Goal: Task Accomplishment & Management: Use online tool/utility

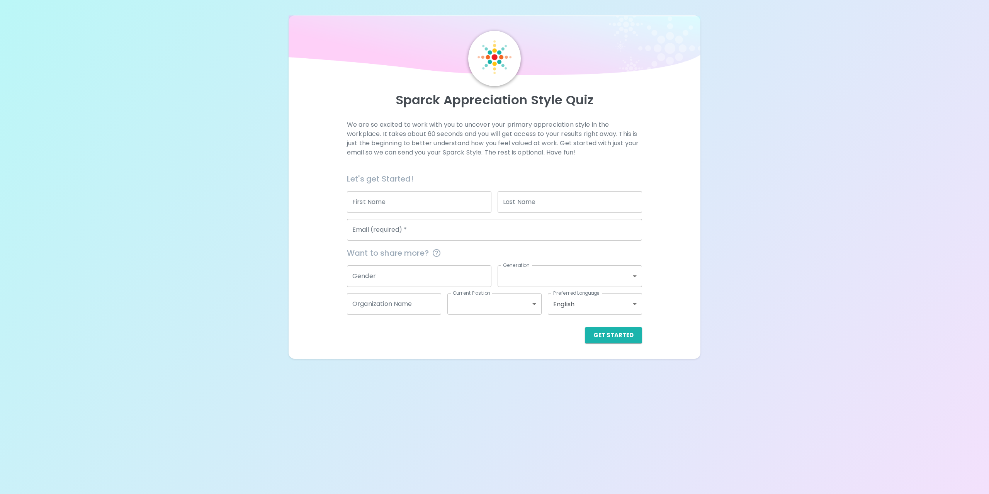
click at [469, 208] on input "First Name" at bounding box center [419, 202] width 145 height 22
type input "[PERSON_NAME]"
click at [515, 207] on input "Last Name" at bounding box center [570, 202] width 145 height 22
type input "[PERSON_NAME]"
click at [512, 233] on input "Email (required)   *" at bounding box center [494, 230] width 295 height 22
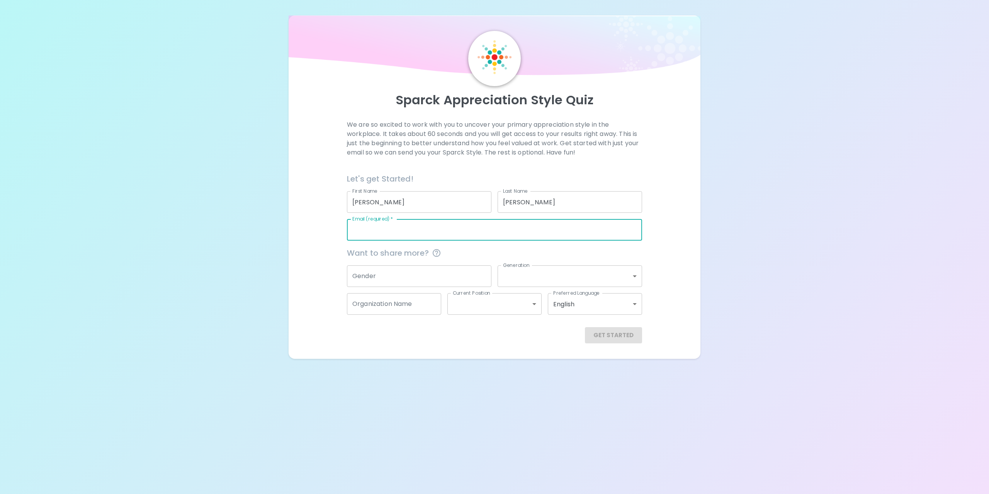
type input "[EMAIL_ADDRESS][DOMAIN_NAME]"
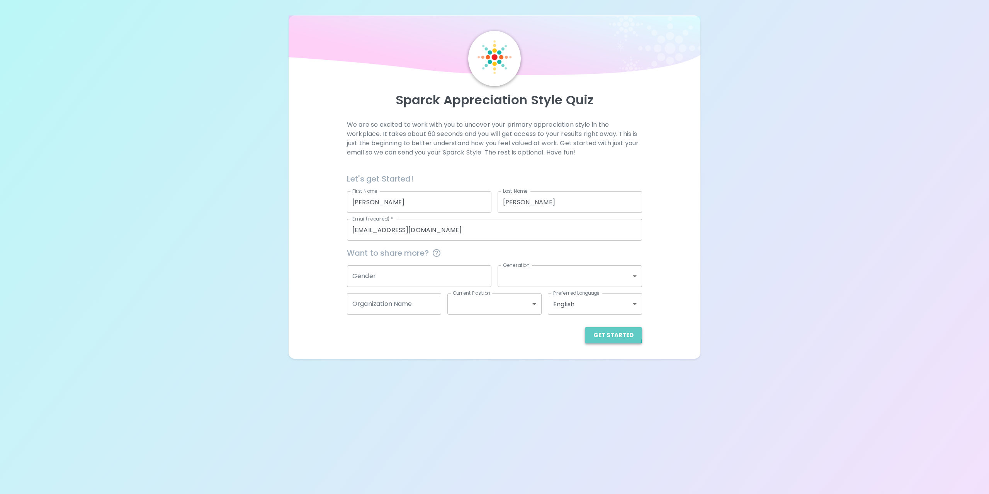
click at [595, 328] on button "Get Started" at bounding box center [613, 335] width 57 height 16
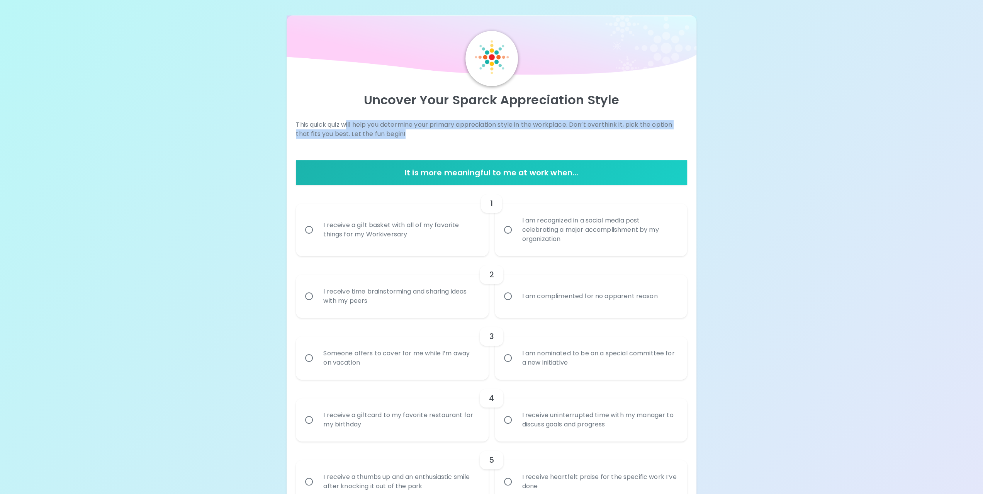
drag, startPoint x: 349, startPoint y: 127, endPoint x: 447, endPoint y: 138, distance: 98.7
click at [447, 138] on p "This quick quiz will help you determine your primary appreciation style in the …" at bounding box center [491, 129] width 391 height 19
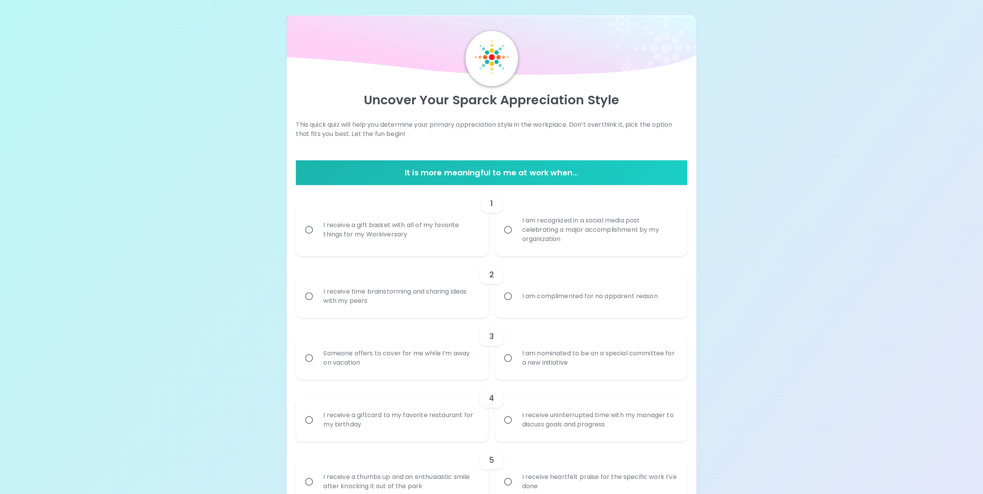
click at [419, 225] on div "I receive a gift basket with all of my favorite things for my Workiversary" at bounding box center [400, 229] width 167 height 37
click at [317, 225] on input "I receive a gift basket with all of my favorite things for my Workiversary" at bounding box center [309, 230] width 16 height 16
radio input "true"
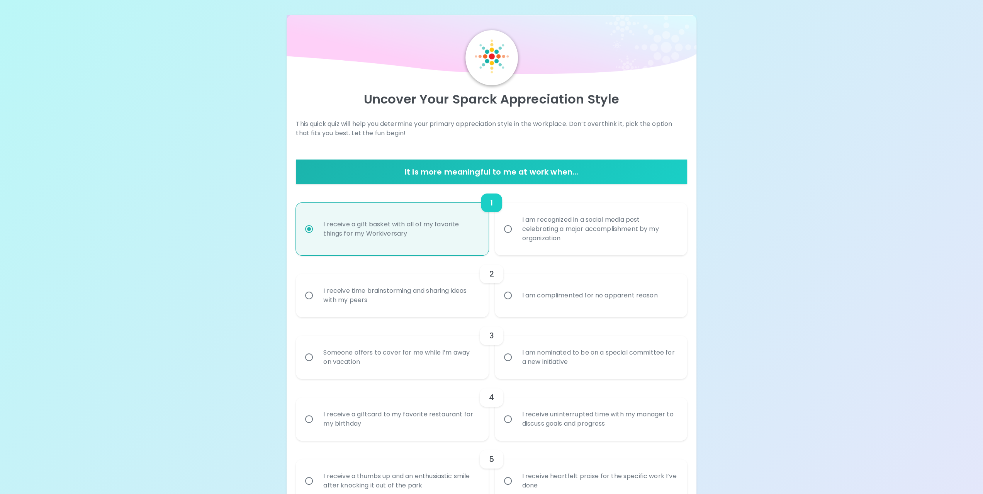
scroll to position [62, 0]
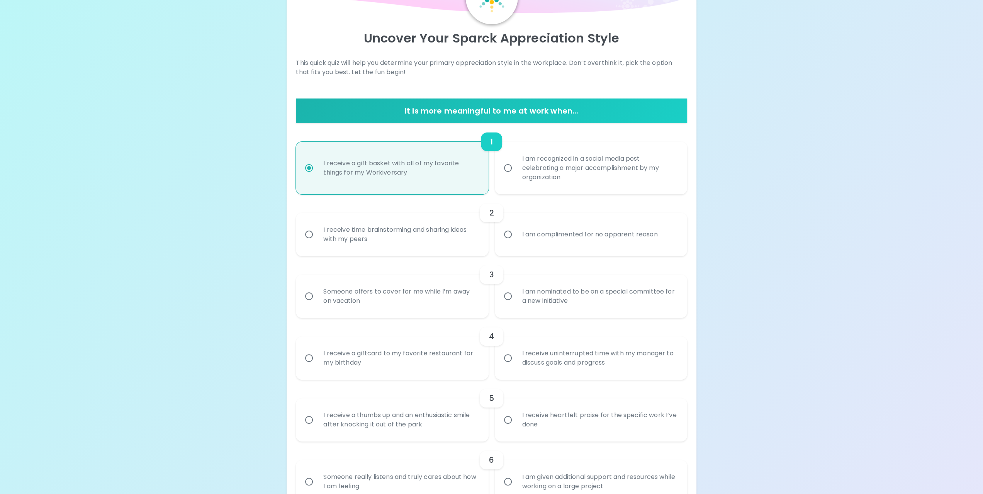
click at [583, 226] on div "I am complimented for no apparent reason" at bounding box center [590, 235] width 148 height 28
click at [516, 226] on input "I am complimented for no apparent reason" at bounding box center [508, 234] width 16 height 16
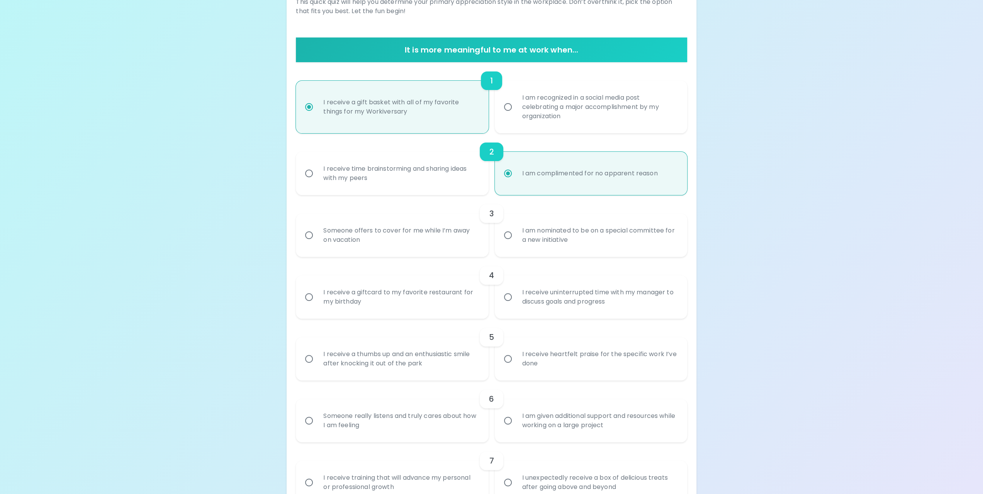
scroll to position [124, 0]
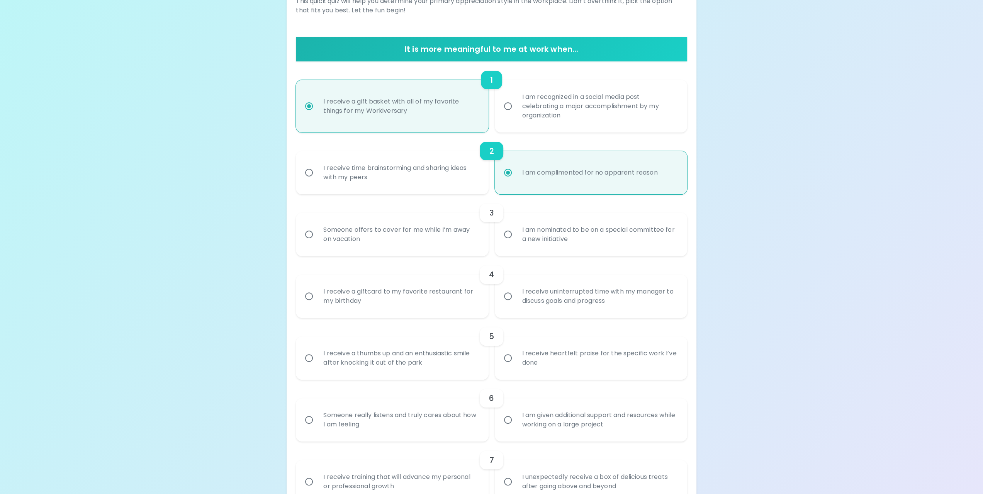
radio input "true"
click at [571, 236] on div "I am nominated to be on a special committee for a new initiative" at bounding box center [599, 234] width 167 height 37
click at [516, 236] on input "I am nominated to be on a special committee for a new initiative" at bounding box center [508, 234] width 16 height 16
radio input "false"
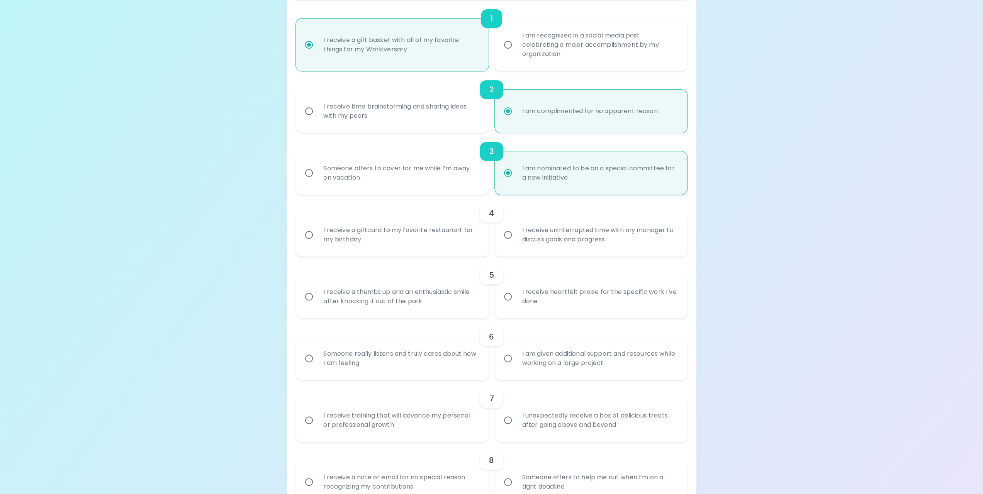
scroll to position [185, 0]
radio input "true"
click at [449, 244] on div "I receive a giftcard to my favorite restaurant for my birthday" at bounding box center [400, 234] width 167 height 37
click at [317, 243] on input "I receive a giftcard to my favorite restaurant for my birthday" at bounding box center [309, 234] width 16 height 16
radio input "false"
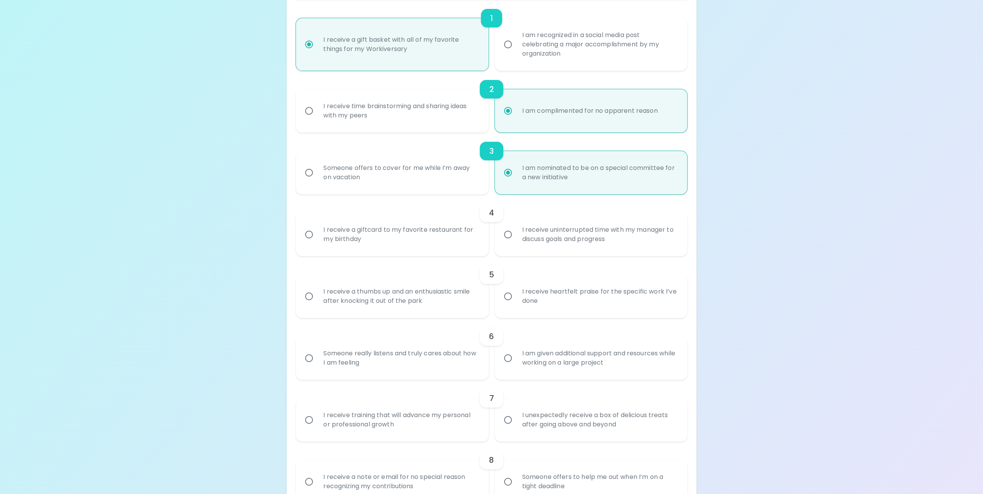
radio input "false"
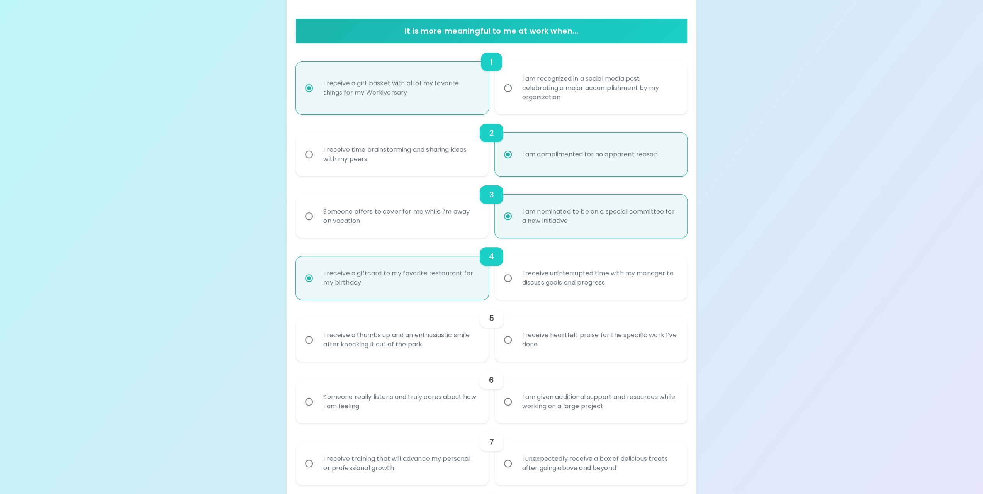
scroll to position [131, 0]
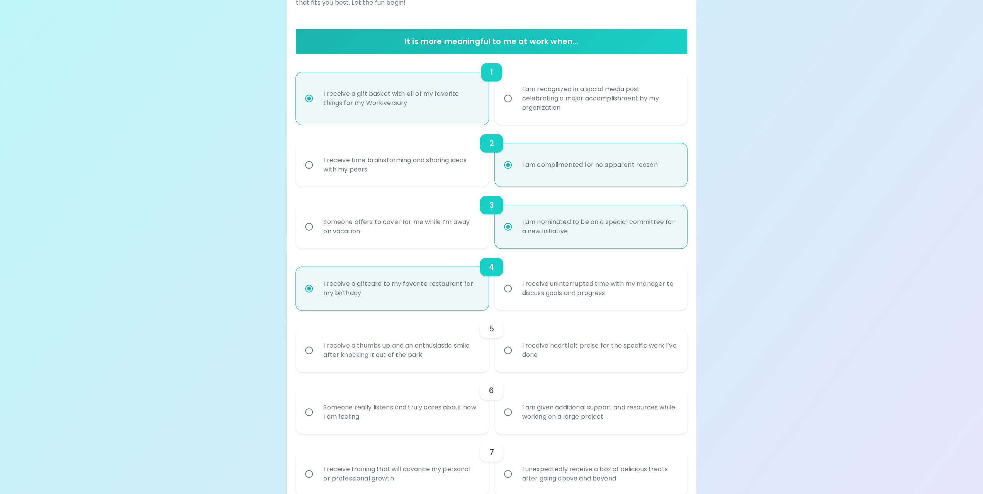
radio input "true"
click at [576, 282] on div "I receive uninterrupted time with my manager to discuss goals and progress" at bounding box center [599, 288] width 167 height 37
click at [516, 282] on input "I receive uninterrupted time with my manager to discuss goals and progress" at bounding box center [508, 289] width 16 height 16
radio input "false"
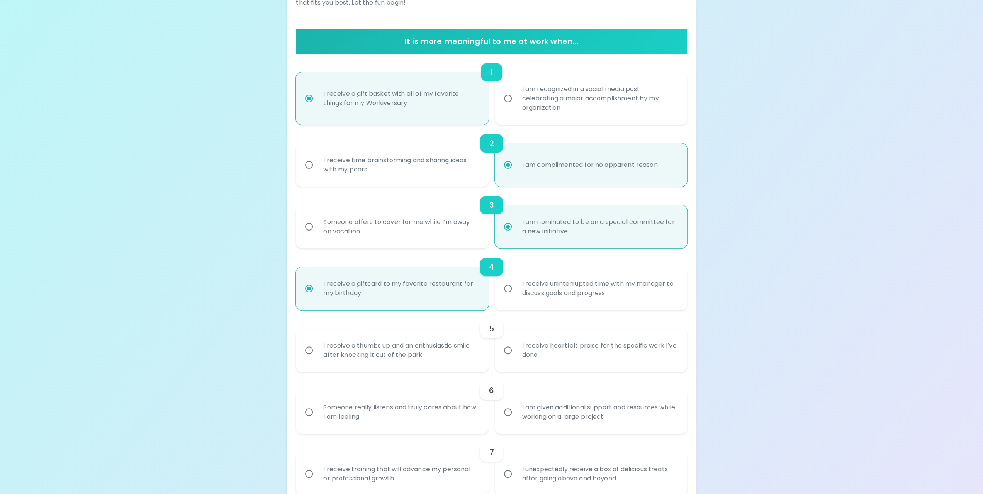
radio input "true"
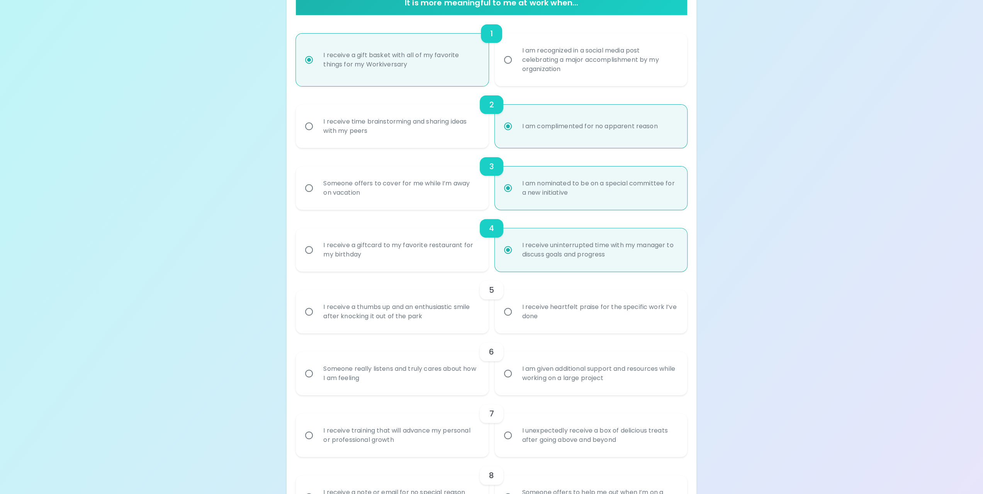
scroll to position [209, 0]
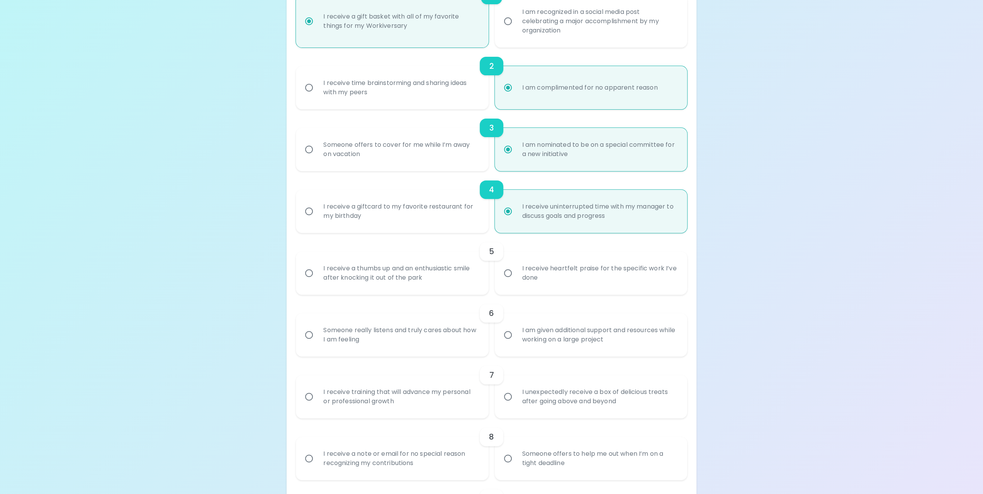
radio input "true"
click at [520, 276] on div "I receive heartfelt praise for the specific work I’ve done" at bounding box center [599, 273] width 167 height 37
click at [516, 276] on input "I receive heartfelt praise for the specific work I’ve done" at bounding box center [508, 273] width 16 height 16
radio input "false"
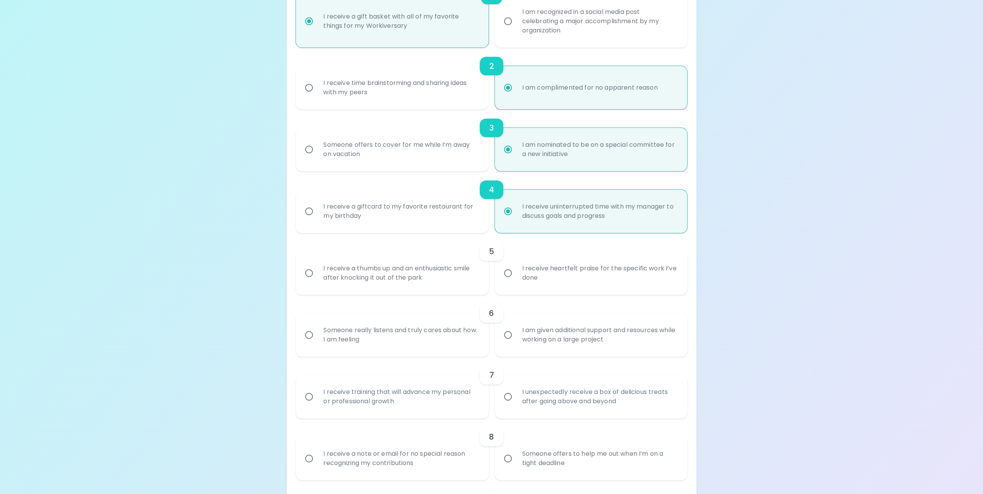
radio input "false"
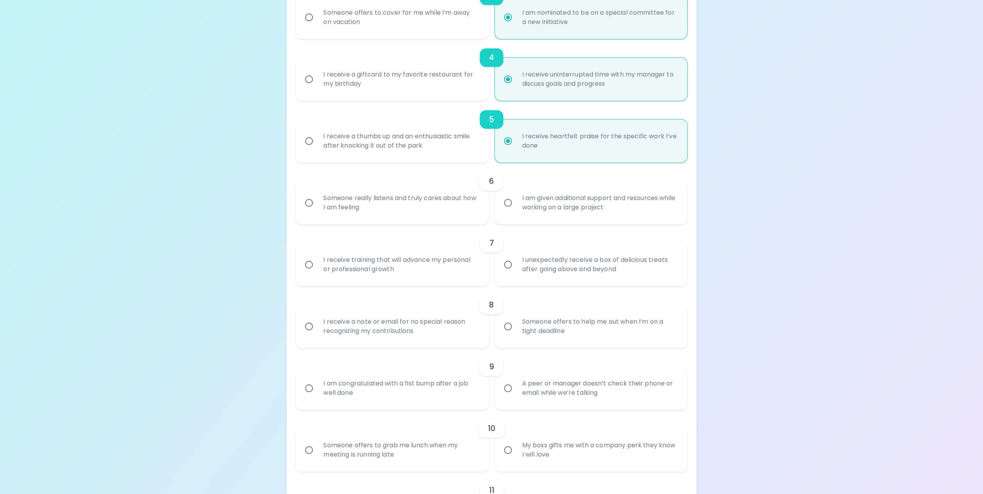
scroll to position [348, 0]
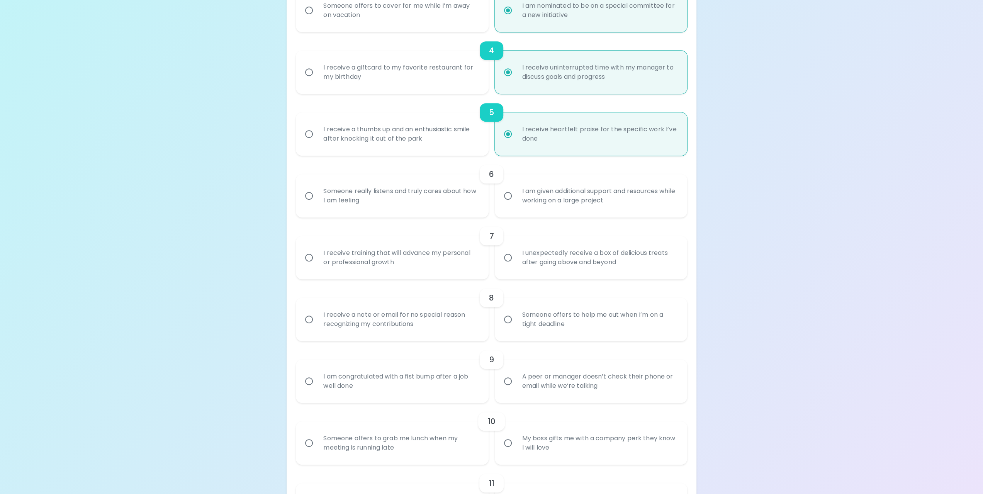
radio input "true"
click at [446, 185] on div "Someone really listens and truly cares about how I am feeling" at bounding box center [400, 195] width 167 height 37
click at [317, 188] on input "Someone really listens and truly cares about how I am feeling" at bounding box center [309, 196] width 16 height 16
radio input "false"
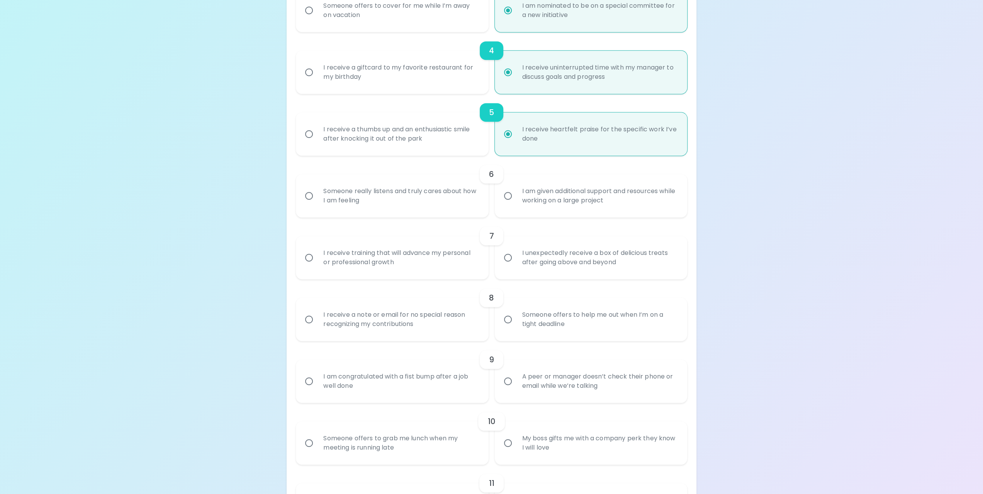
radio input "false"
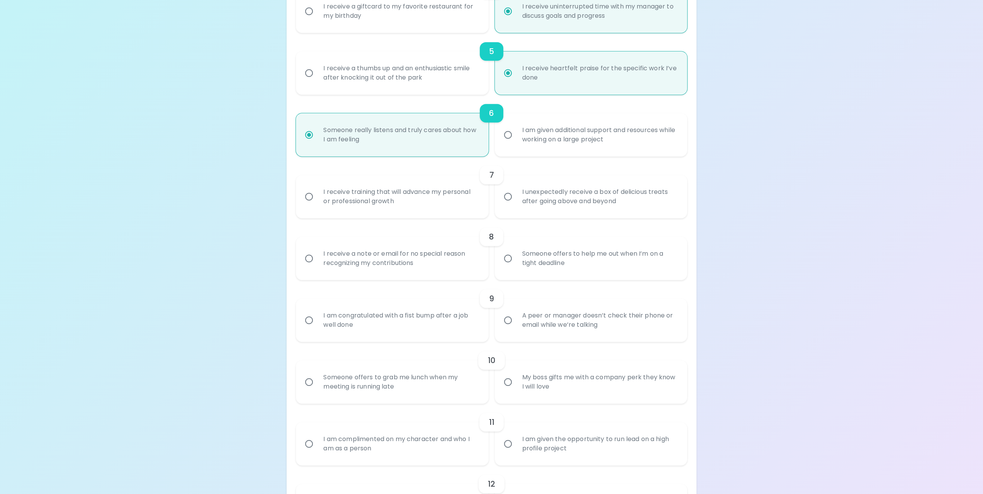
scroll to position [410, 0]
radio input "true"
click at [446, 198] on div "I receive training that will advance my personal or professional growth" at bounding box center [400, 195] width 167 height 37
click at [317, 198] on input "I receive training that will advance my personal or professional growth" at bounding box center [309, 196] width 16 height 16
radio input "false"
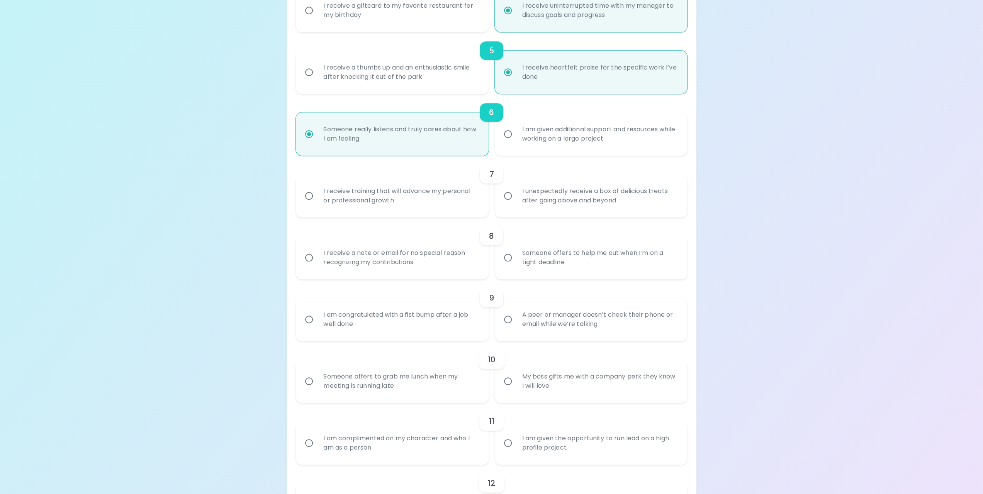
radio input "false"
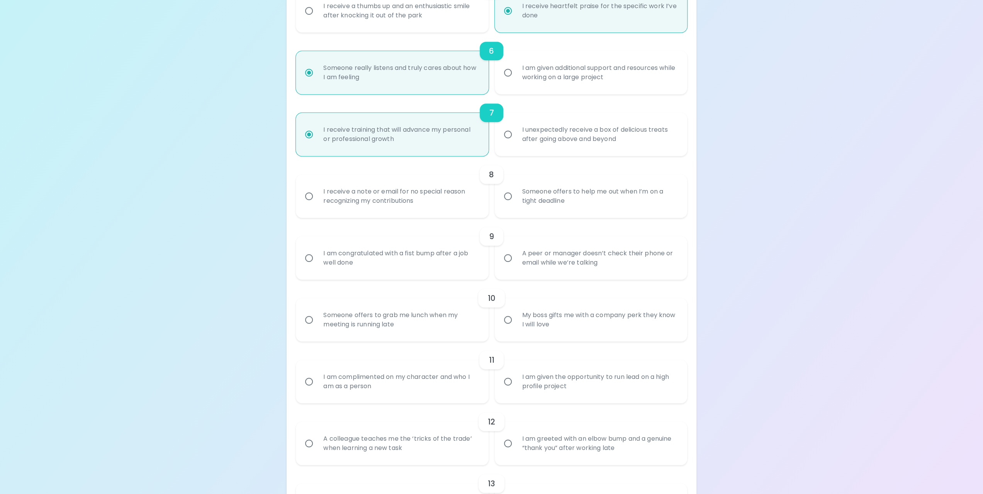
scroll to position [471, 0]
radio input "true"
click at [447, 194] on div "I receive a note or email for no special reason recognizing my contributions" at bounding box center [400, 195] width 167 height 37
click at [317, 194] on input "I receive a note or email for no special reason recognizing my contributions" at bounding box center [309, 196] width 16 height 16
radio input "false"
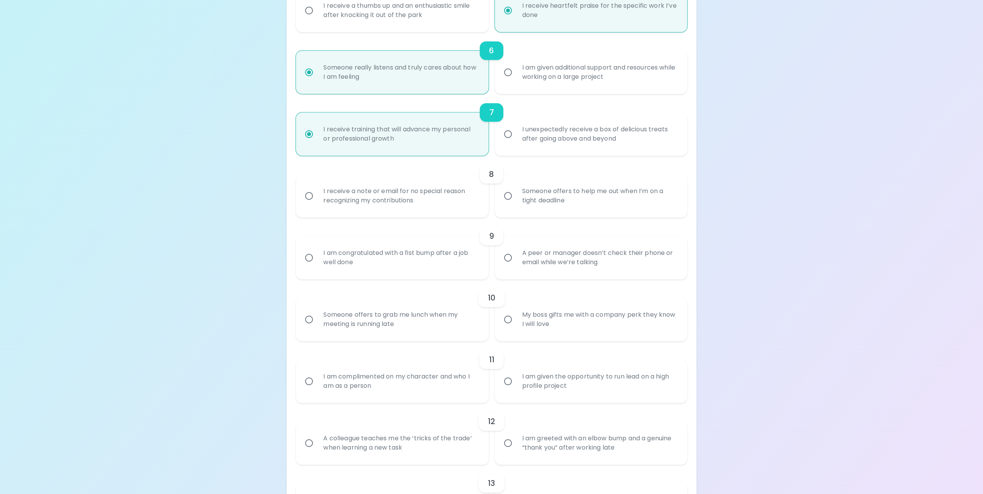
radio input "false"
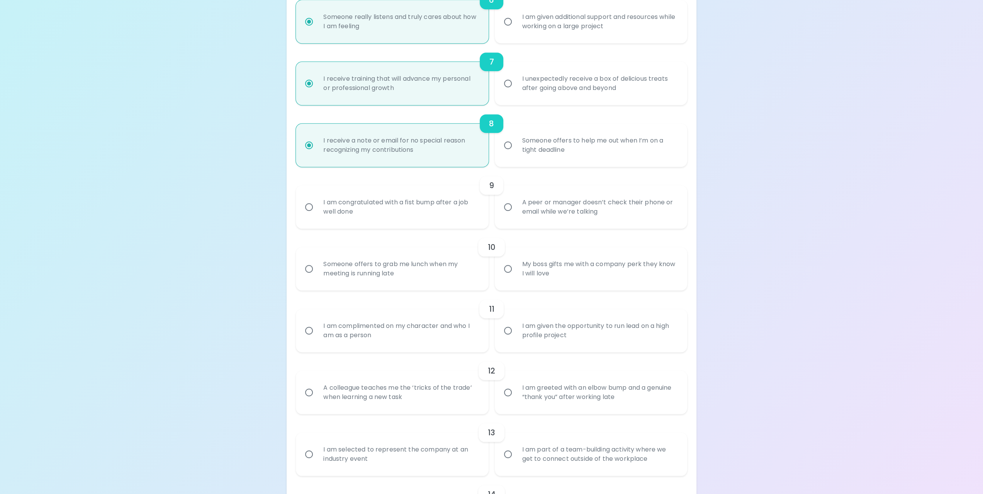
scroll to position [533, 0]
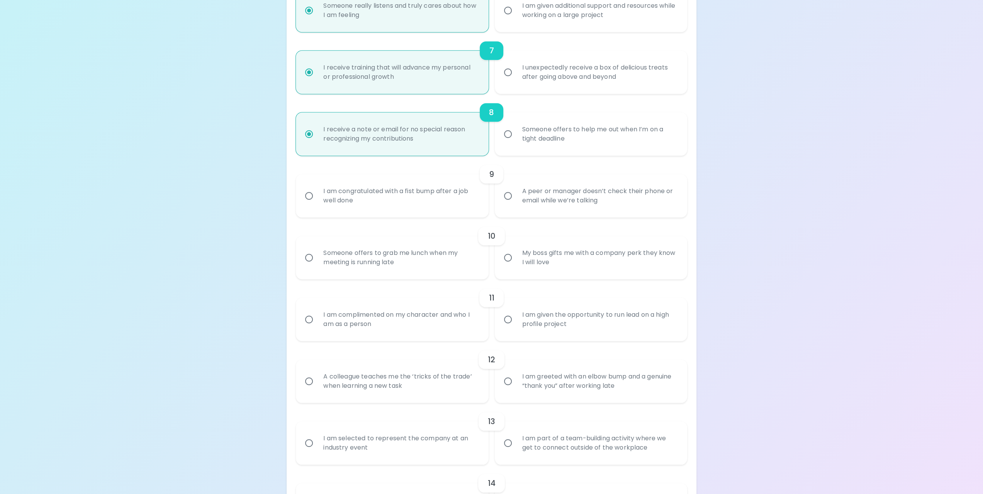
radio input "true"
click at [512, 199] on input "A peer or manager doesn’t check their phone or email while we’re talking" at bounding box center [508, 196] width 16 height 16
radio input "false"
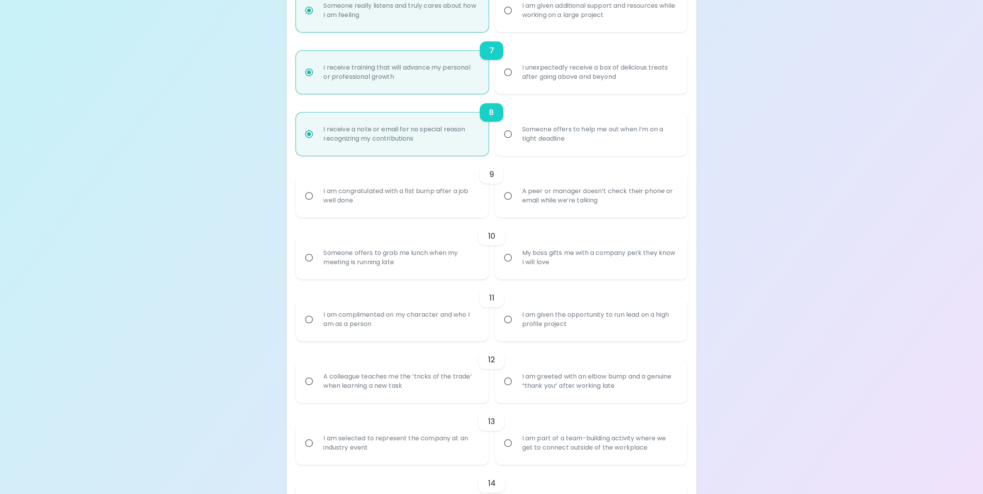
radio input "false"
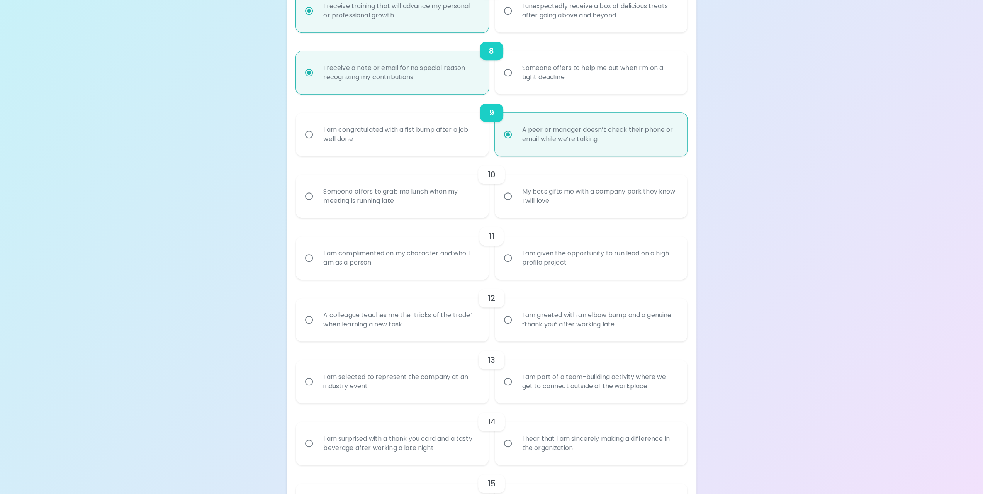
scroll to position [595, 0]
radio input "true"
click at [512, 199] on input "My boss gifts me with a company perk they know I will love" at bounding box center [508, 196] width 16 height 16
radio input "false"
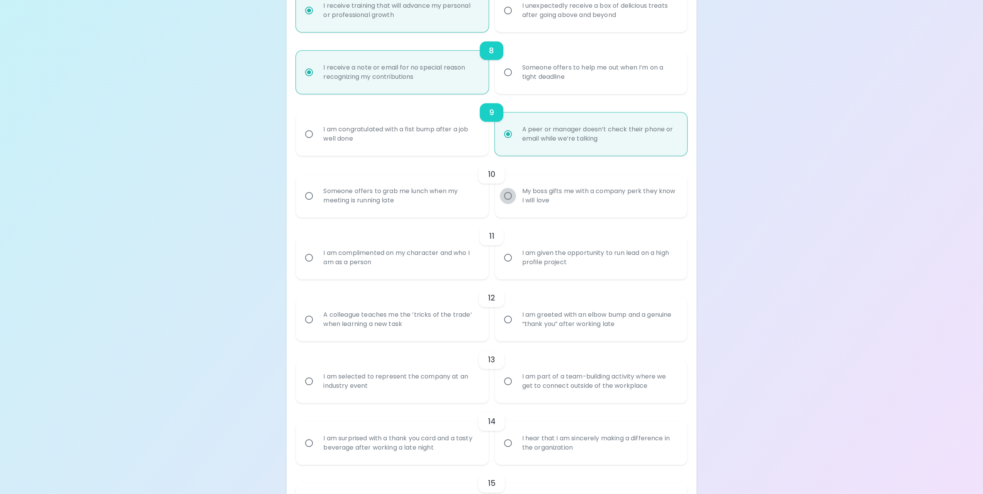
radio input "false"
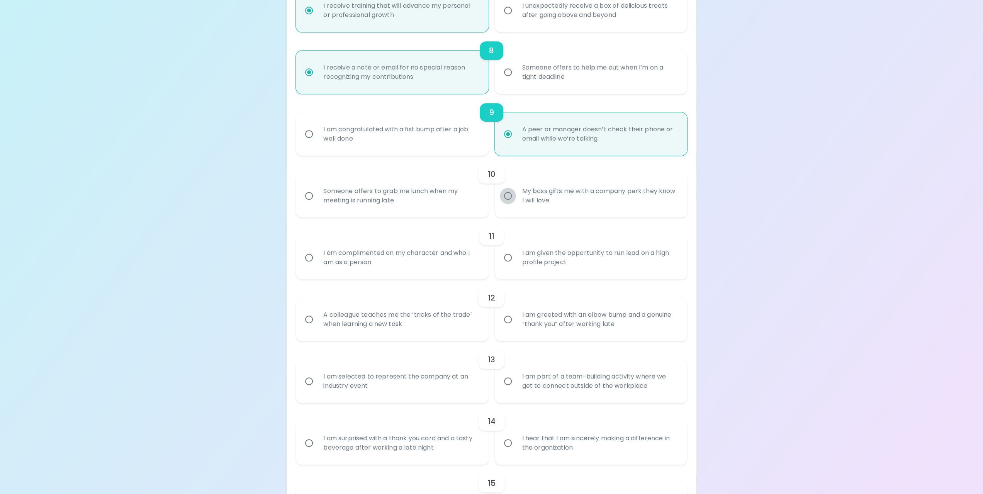
radio input "false"
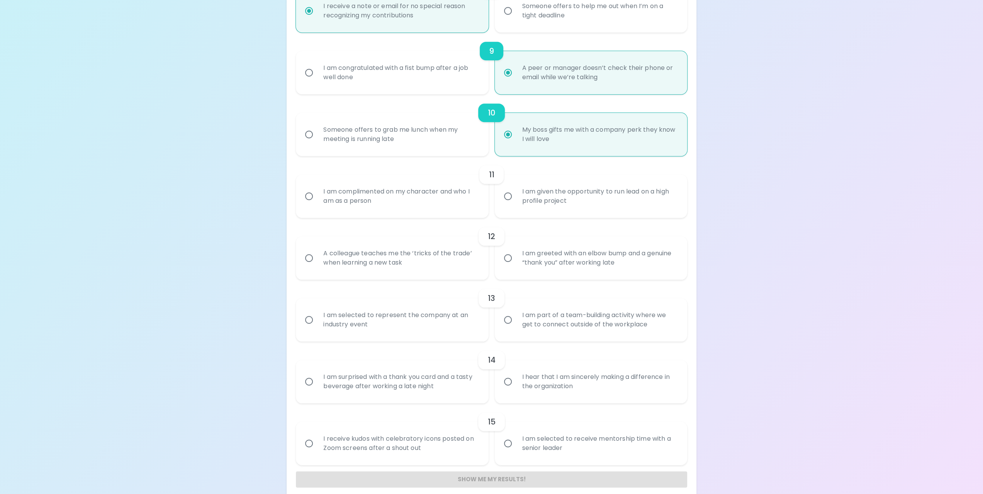
scroll to position [657, 0]
radio input "true"
click at [472, 209] on div "I am complimented on my character and who I am as a person" at bounding box center [400, 195] width 167 height 37
click at [317, 204] on input "I am complimented on my character and who I am as a person" at bounding box center [309, 196] width 16 height 16
radio input "false"
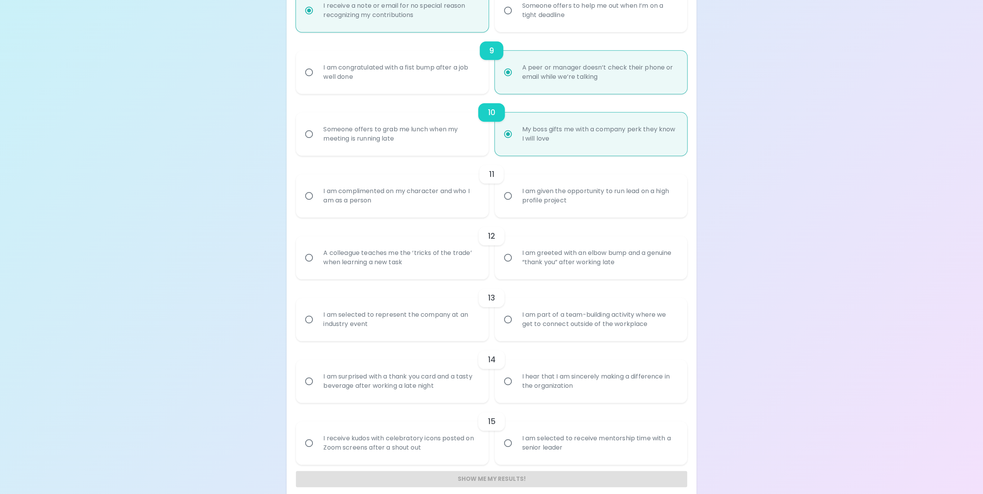
radio input "false"
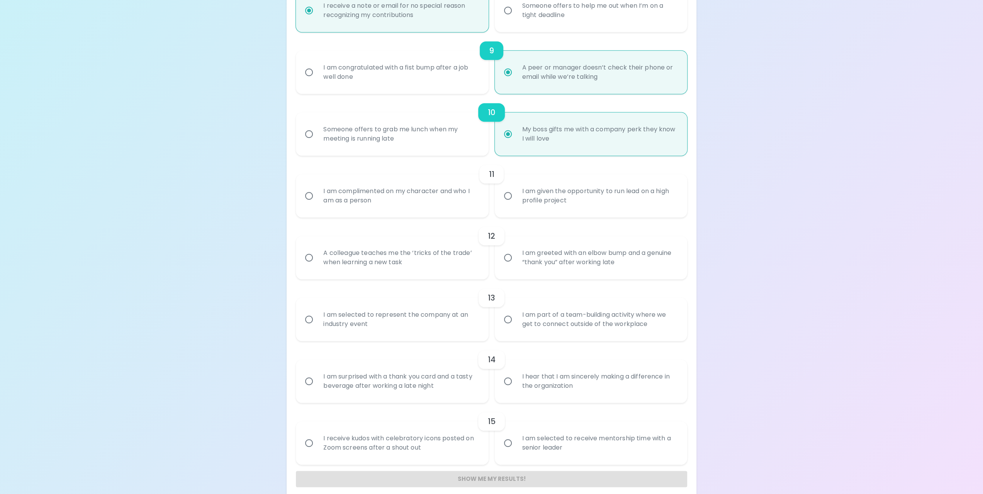
radio input "false"
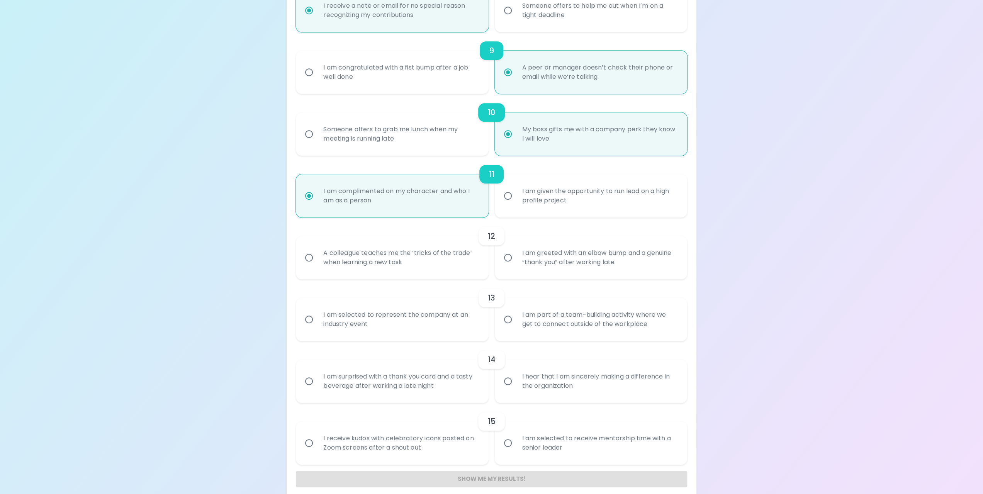
scroll to position [665, 0]
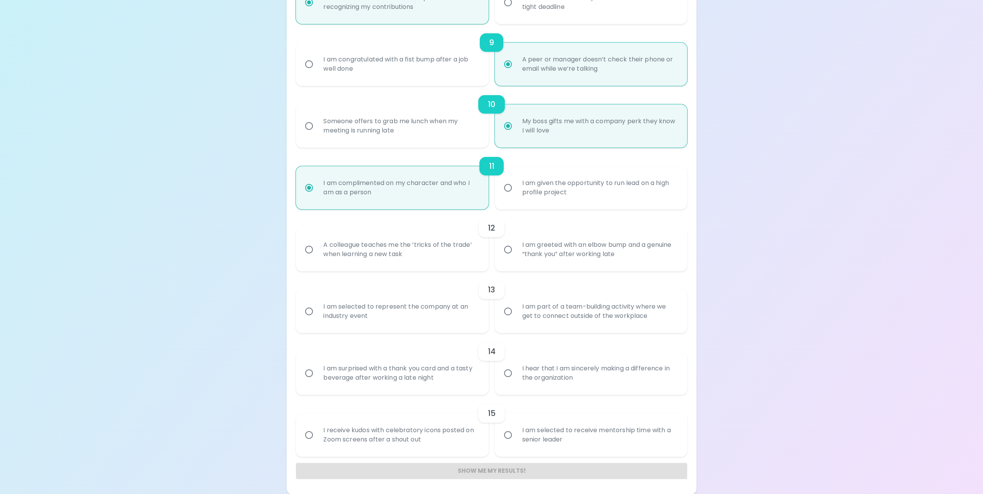
radio input "true"
click at [432, 245] on div "A colleague teaches me the ‘tricks of the trade’ when learning a new task" at bounding box center [400, 249] width 167 height 37
click at [317, 245] on input "A colleague teaches me the ‘tricks of the trade’ when learning a new task" at bounding box center [309, 250] width 16 height 16
radio input "false"
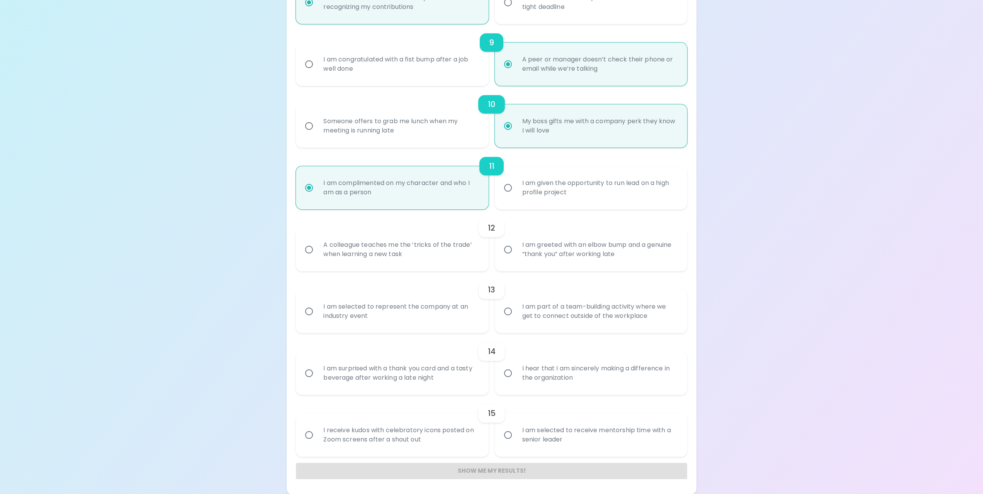
radio input "false"
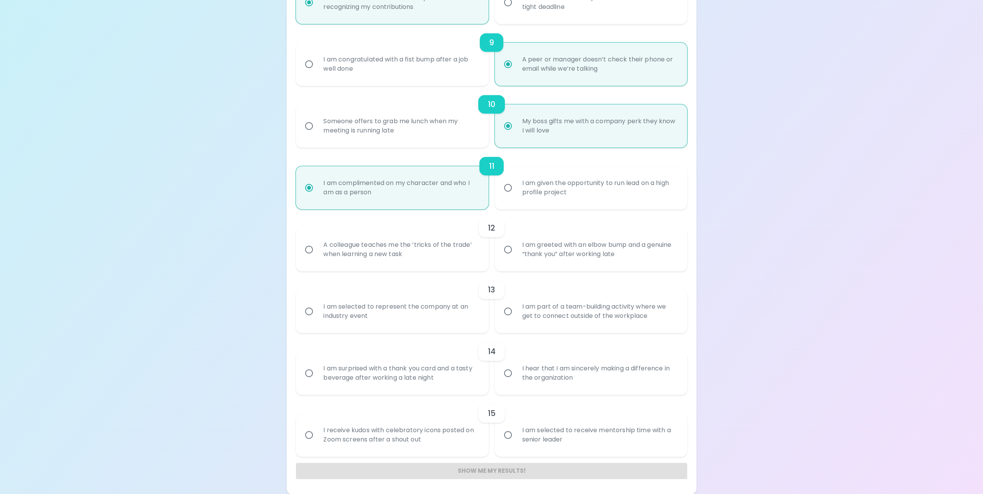
radio input "false"
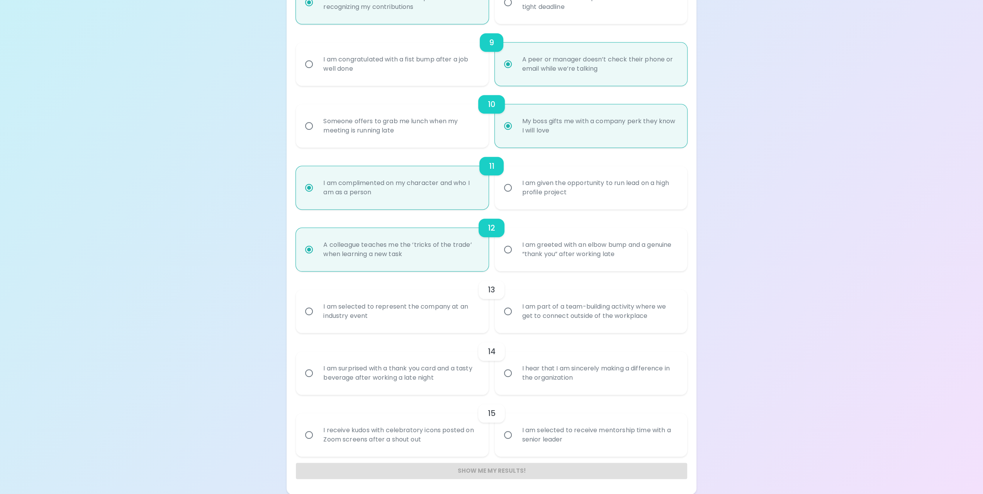
radio input "true"
click at [607, 308] on div "I am part of a team-building activity where we get to connect outside of the wo…" at bounding box center [599, 311] width 167 height 37
click at [516, 308] on input "I am part of a team-building activity where we get to connect outside of the wo…" at bounding box center [508, 311] width 16 height 16
radio input "false"
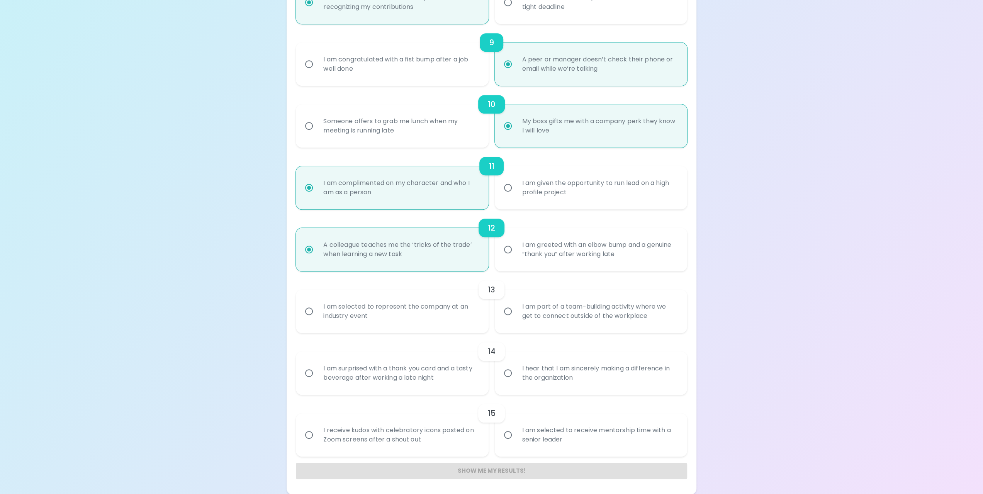
radio input "false"
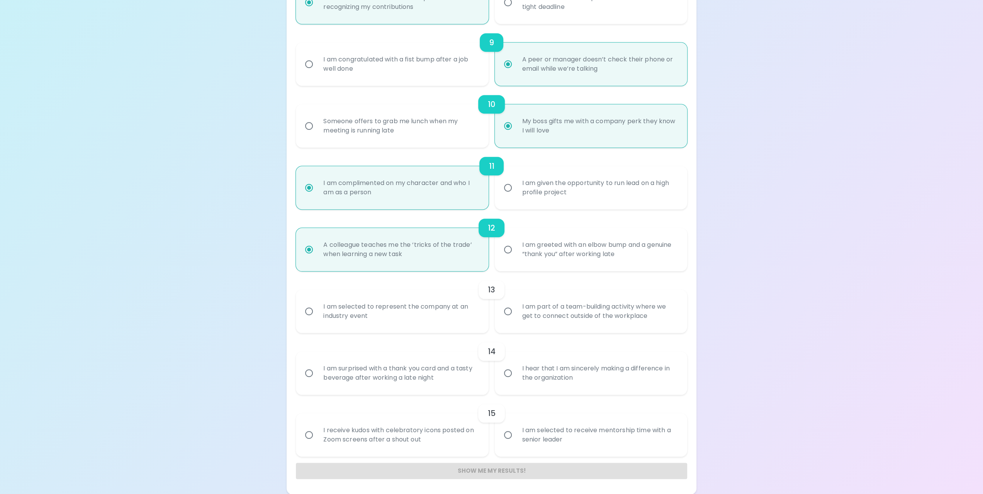
radio input "false"
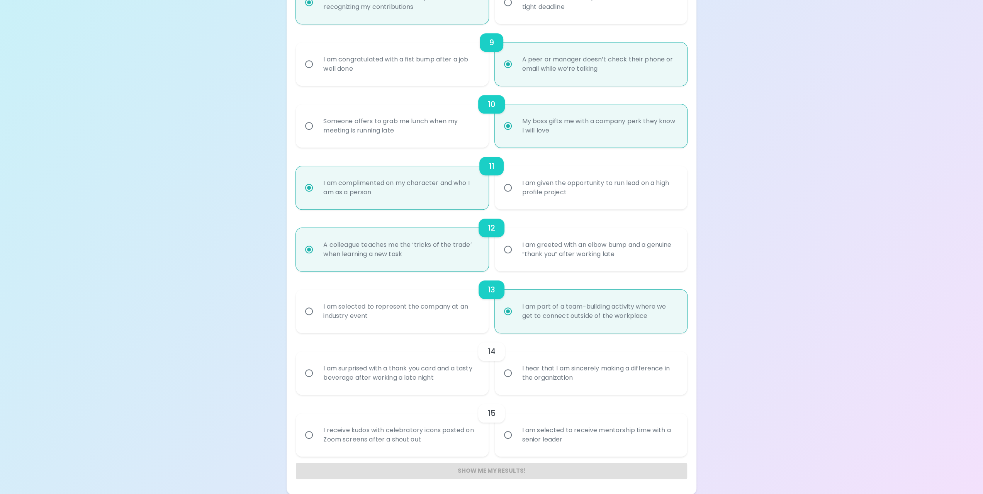
radio input "true"
click at [579, 368] on div "I hear that I am sincerely making a difference in the organization" at bounding box center [599, 373] width 167 height 37
click at [516, 368] on input "I hear that I am sincerely making a difference in the organization" at bounding box center [508, 373] width 16 height 16
radio input "false"
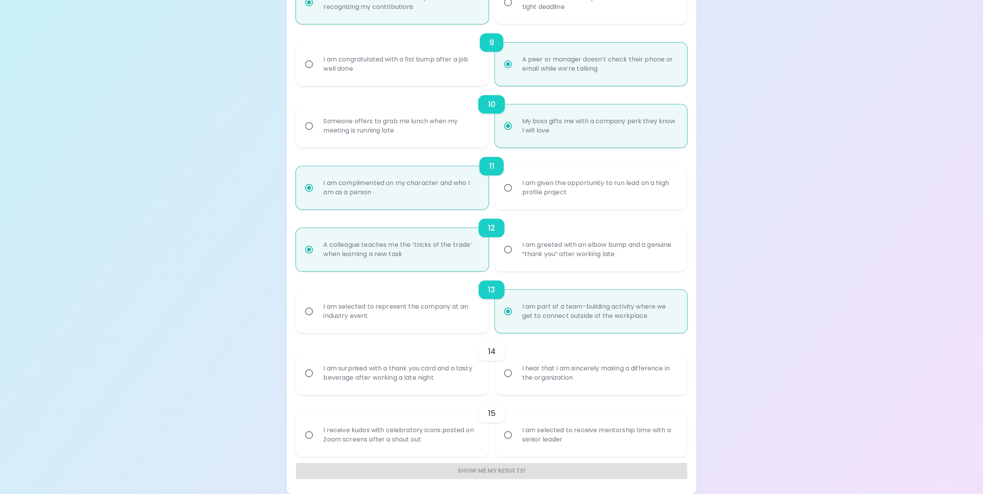
radio input "false"
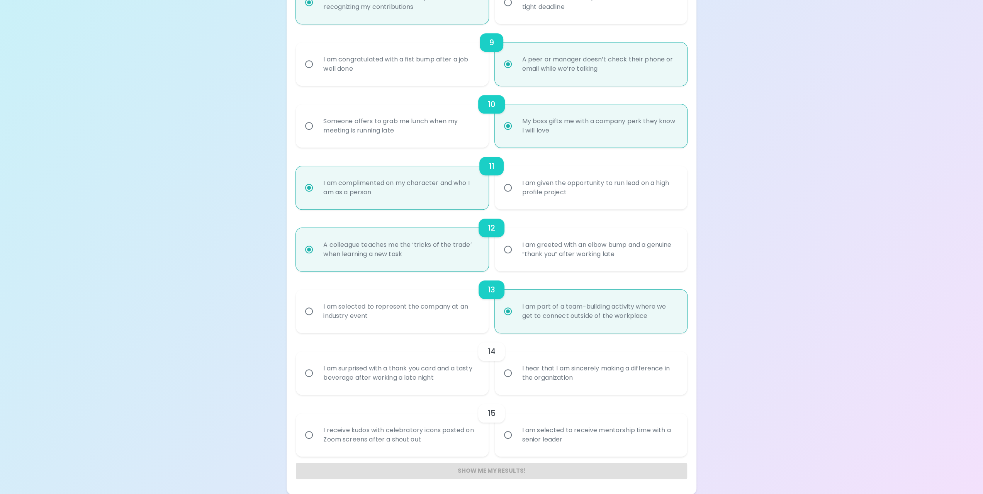
radio input "false"
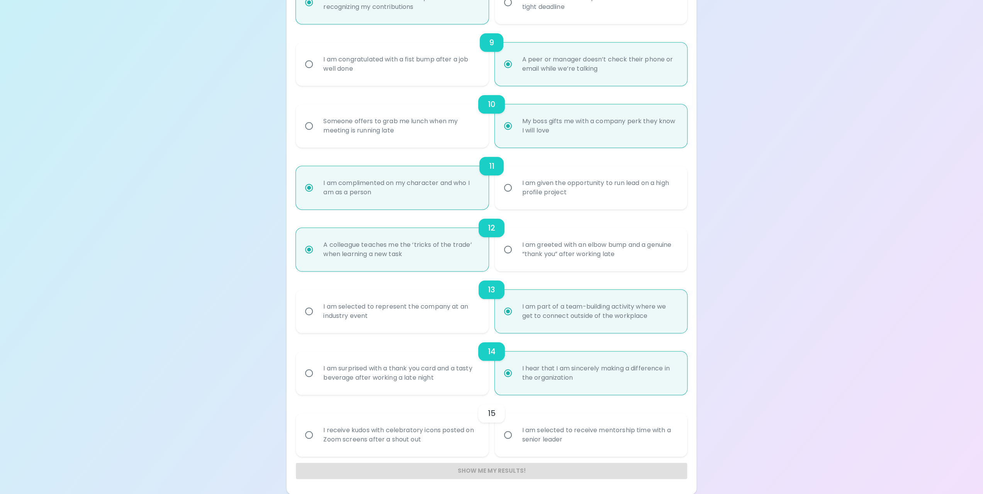
radio input "true"
click at [518, 440] on div "I am selected to receive mentorship time with a senior leader" at bounding box center [599, 435] width 167 height 37
click at [516, 440] on input "I am selected to receive mentorship time with a senior leader" at bounding box center [508, 435] width 16 height 16
radio input "false"
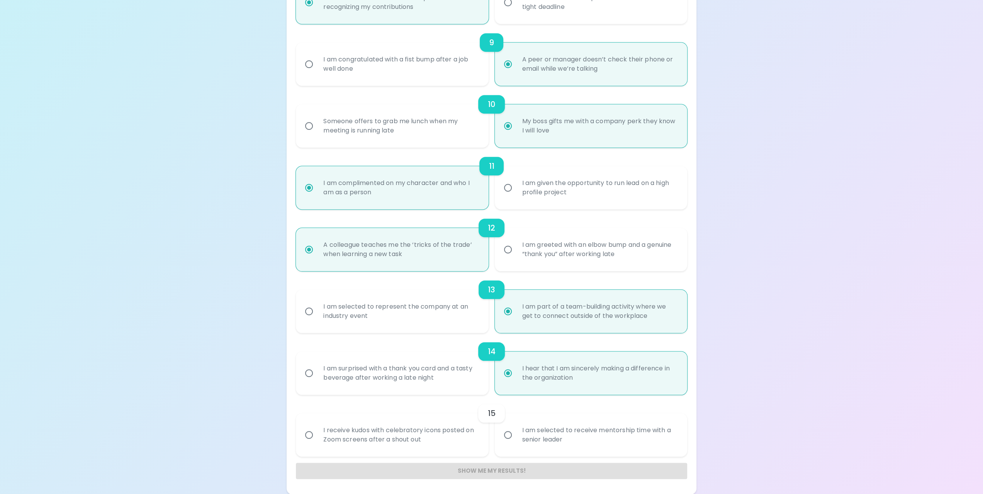
radio input "false"
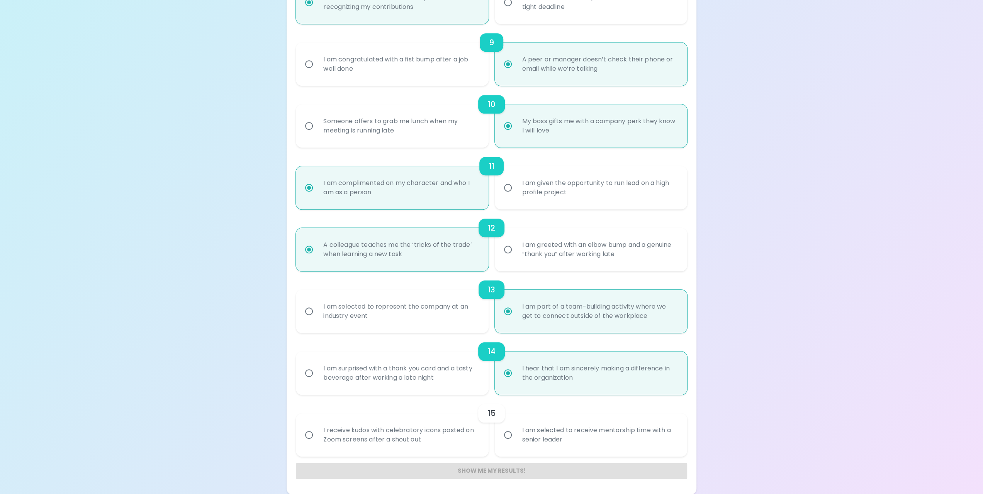
radio input "false"
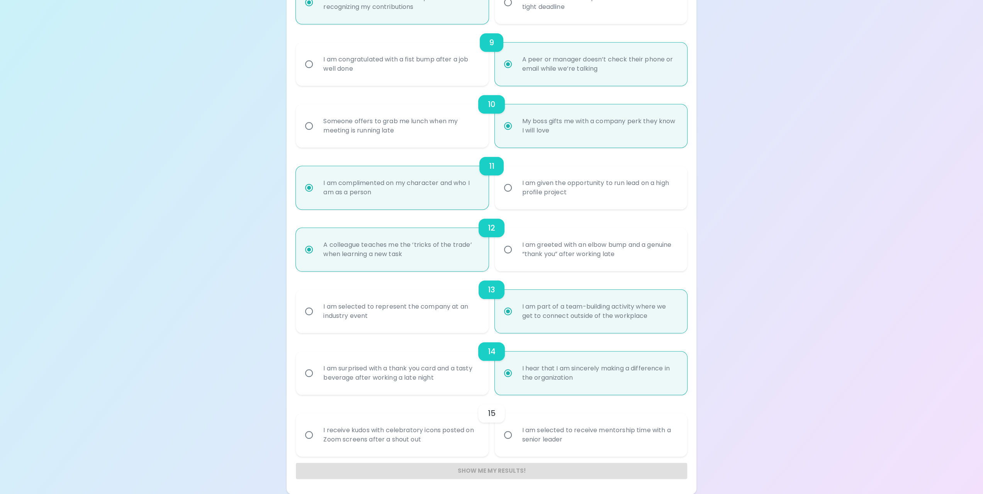
radio input "false"
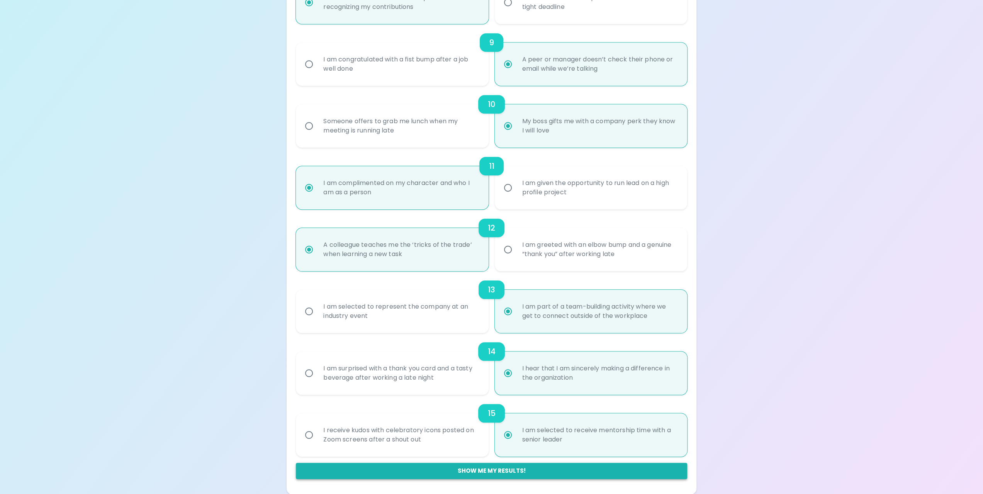
radio input "true"
click at [505, 473] on button "Show me my results!" at bounding box center [491, 471] width 391 height 16
radio input "false"
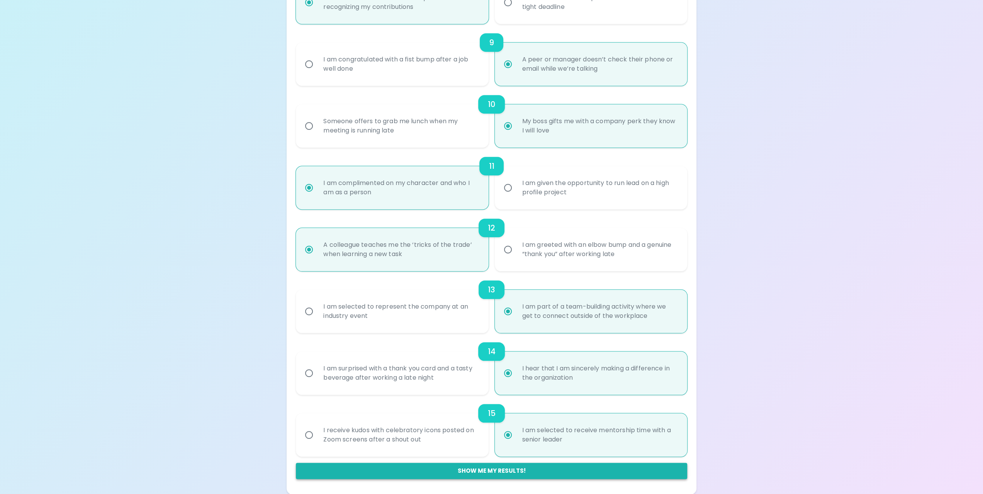
radio input "false"
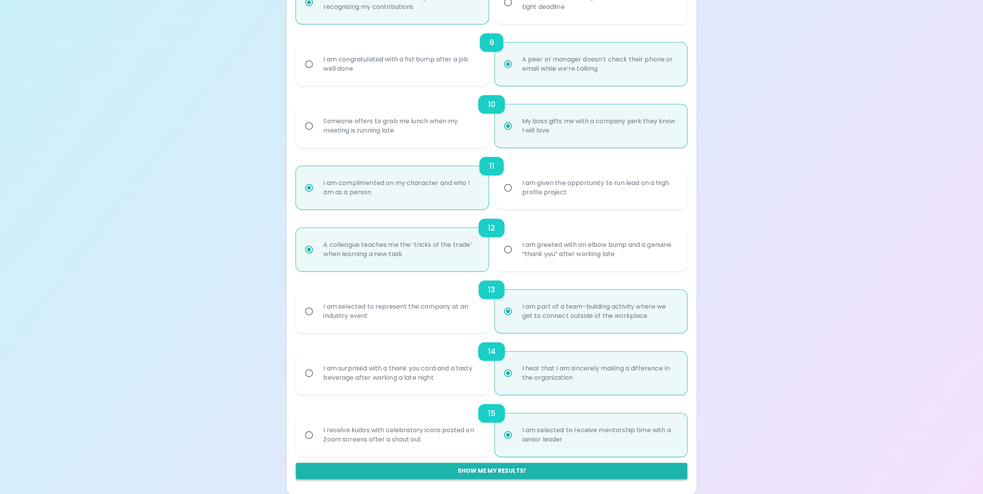
radio input "false"
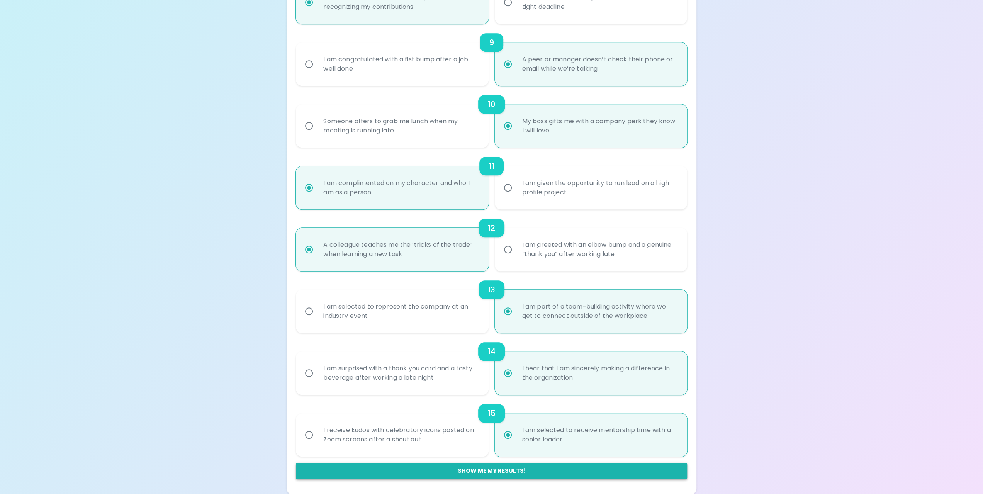
radio input "false"
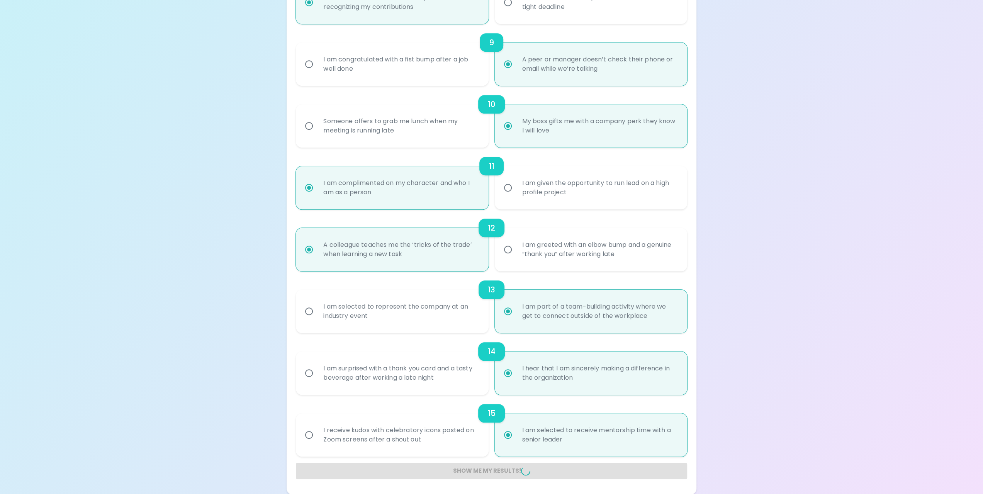
radio input "false"
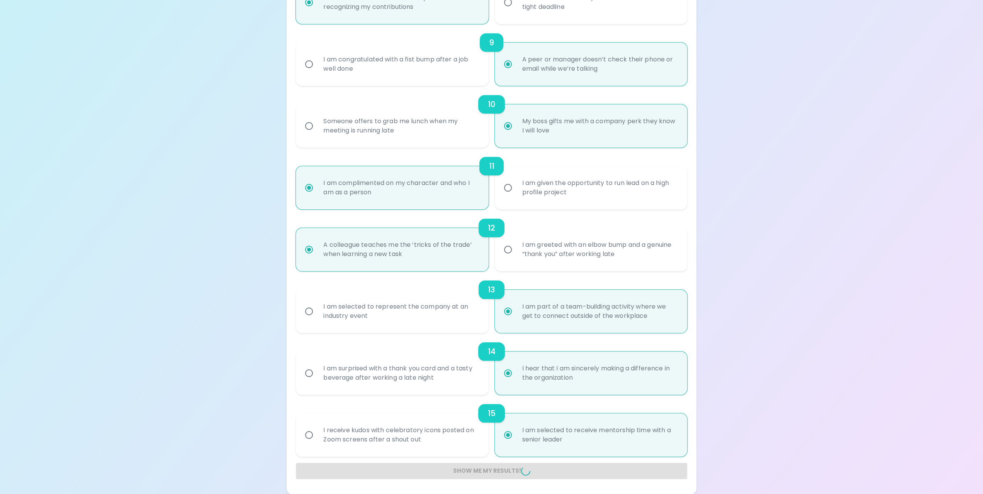
radio input "false"
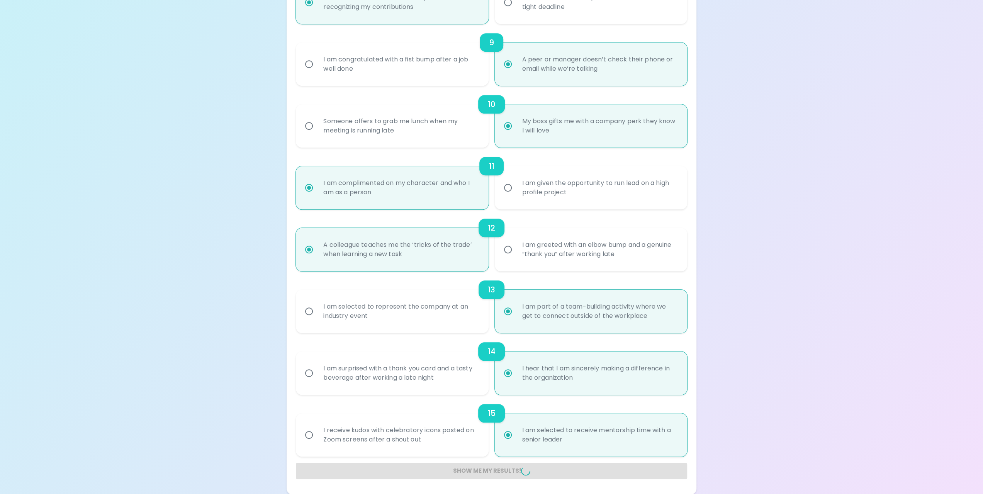
radio input "false"
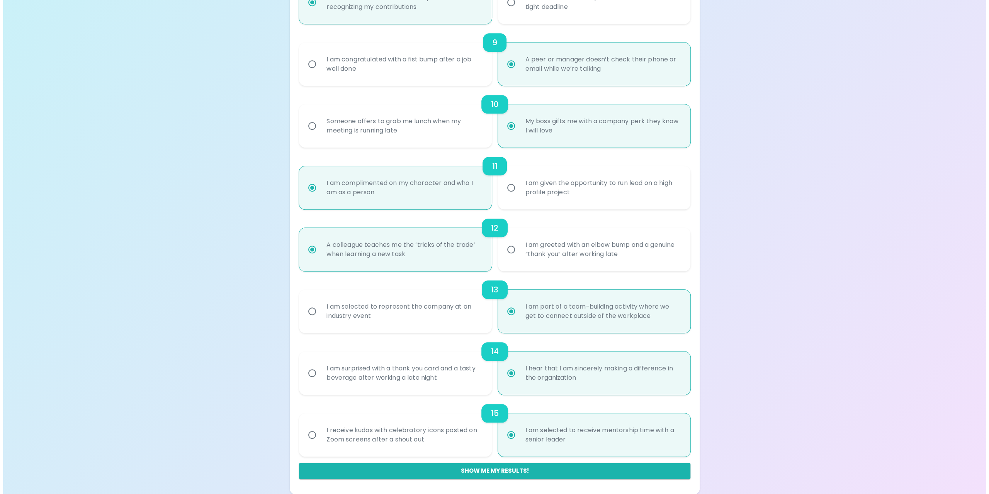
scroll to position [0, 0]
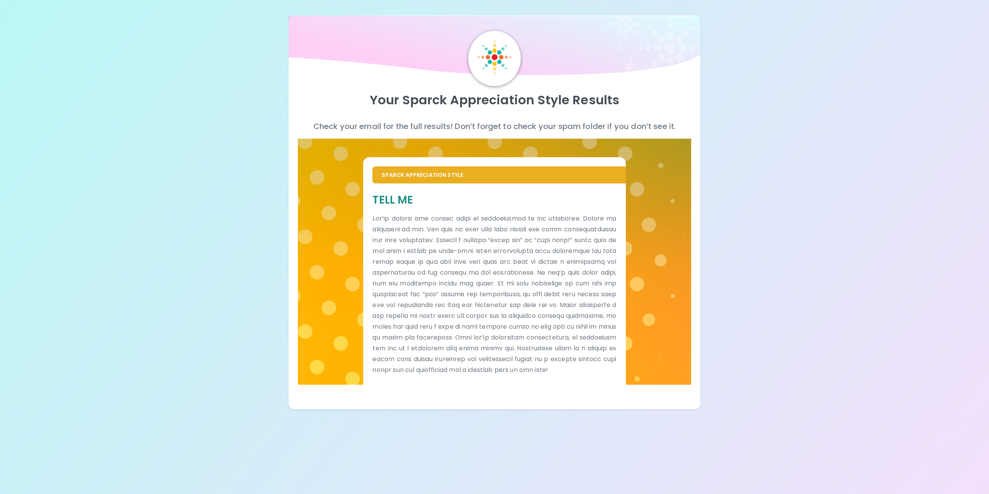
click at [228, 164] on div "Your Sparck Appreciation Style Results Check your email for the full results! D…" at bounding box center [494, 205] width 989 height 410
click at [576, 286] on p at bounding box center [494, 294] width 244 height 162
